Goal: Navigation & Orientation: Find specific page/section

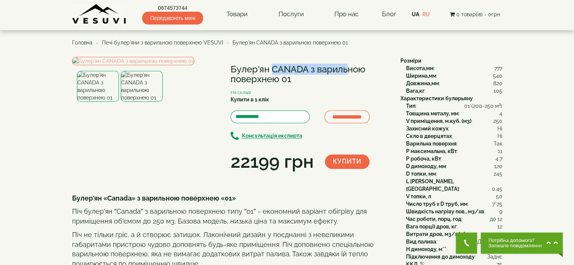
drag, startPoint x: 230, startPoint y: 69, endPoint x: 308, endPoint y: 69, distance: 77.4
click at [308, 69] on h1 "Булер'ян CANADA з варильною поверхнею 01" at bounding box center [310, 75] width 159 height 20
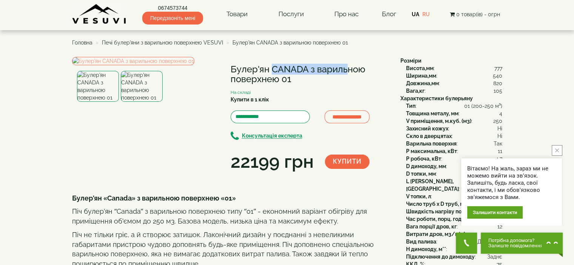
click at [79, 41] on span "Головна" at bounding box center [82, 43] width 20 height 6
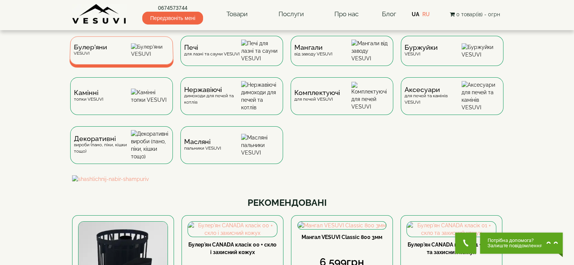
click at [120, 59] on div "Булер'яни VESUVI" at bounding box center [121, 50] width 104 height 28
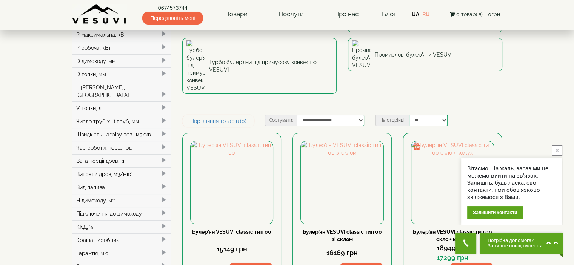
scroll to position [113, 0]
